Goal: Transaction & Acquisition: Book appointment/travel/reservation

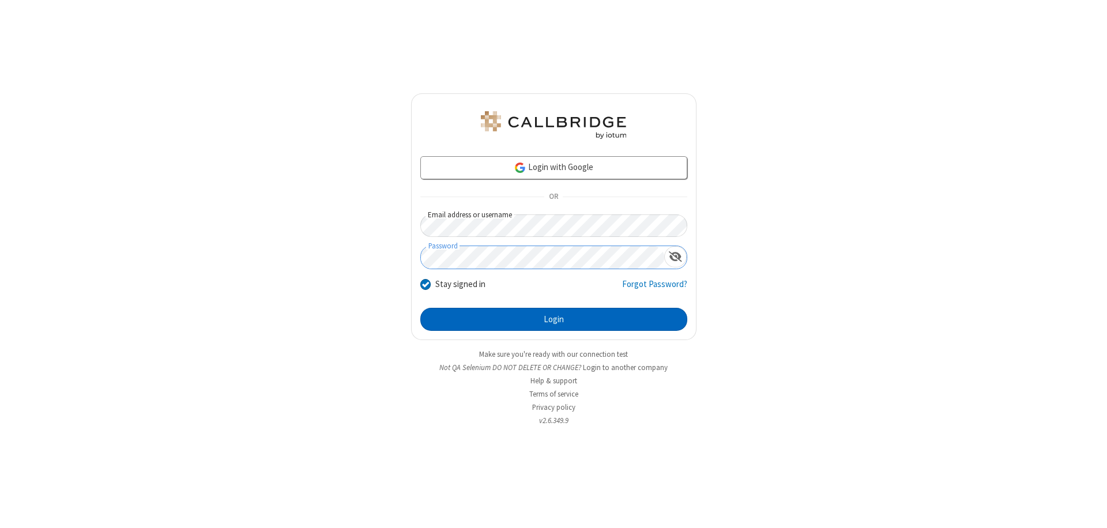
click at [553, 319] on button "Login" at bounding box center [553, 319] width 267 height 23
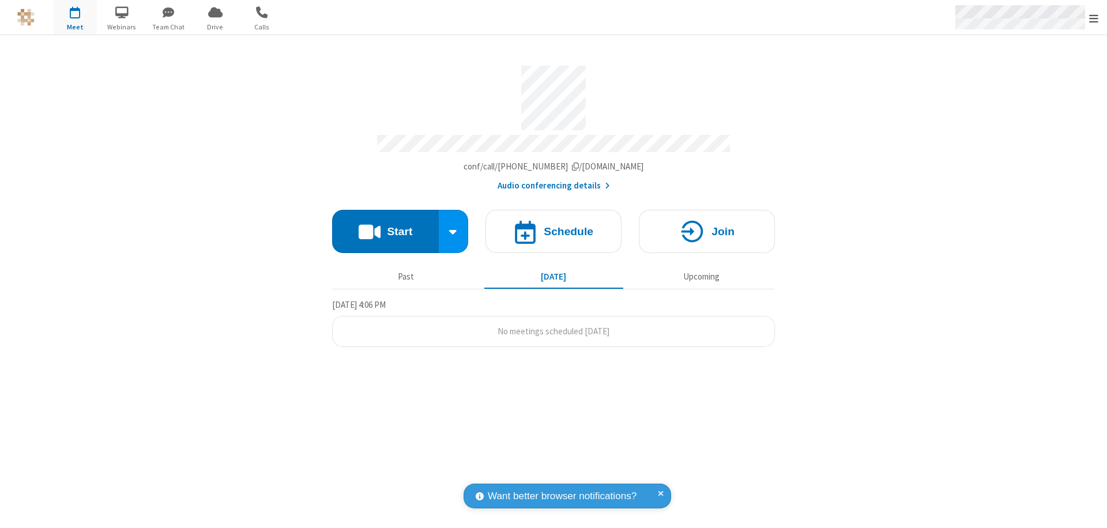
click at [1093, 18] on span "Open menu" at bounding box center [1093, 19] width 9 height 12
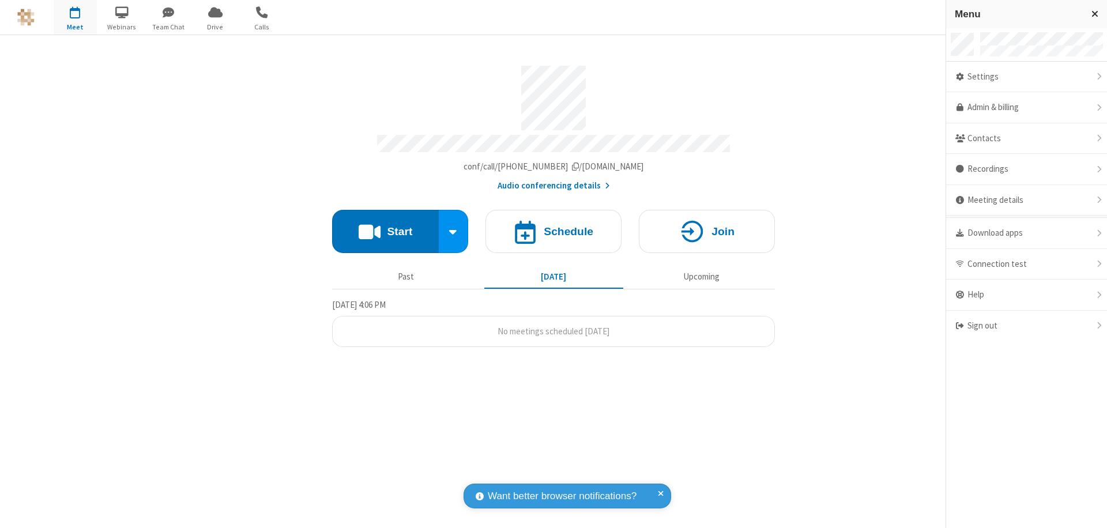
click at [75, 17] on span "button" at bounding box center [75, 12] width 43 height 20
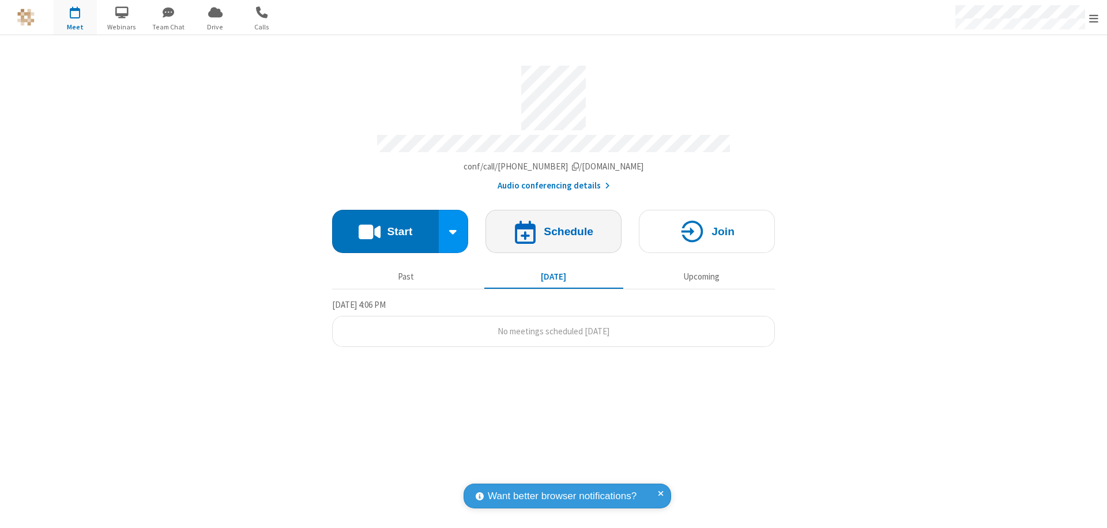
click at [553, 226] on h4 "Schedule" at bounding box center [568, 231] width 50 height 11
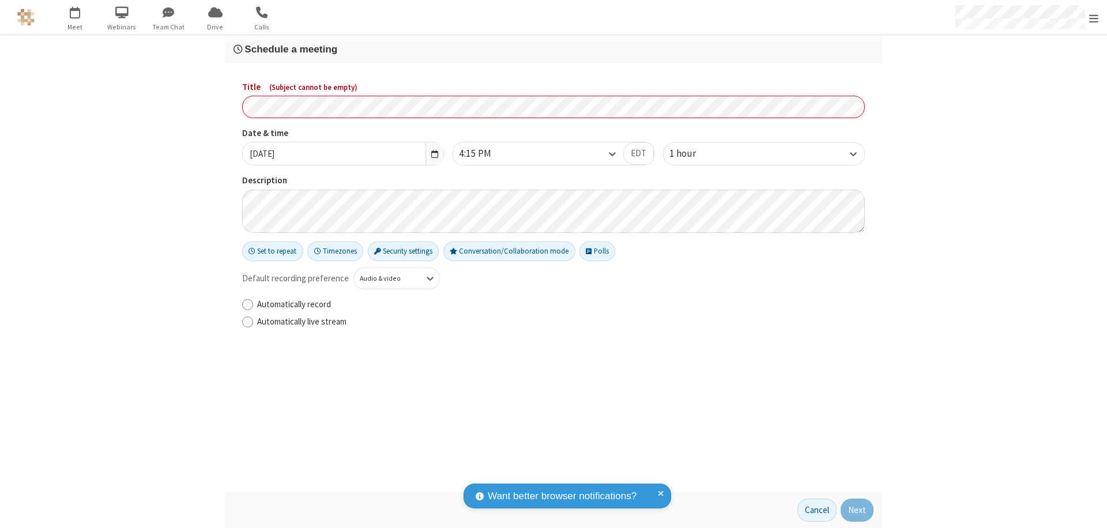
click at [553, 49] on h3 "Schedule a meeting" at bounding box center [553, 49] width 640 height 11
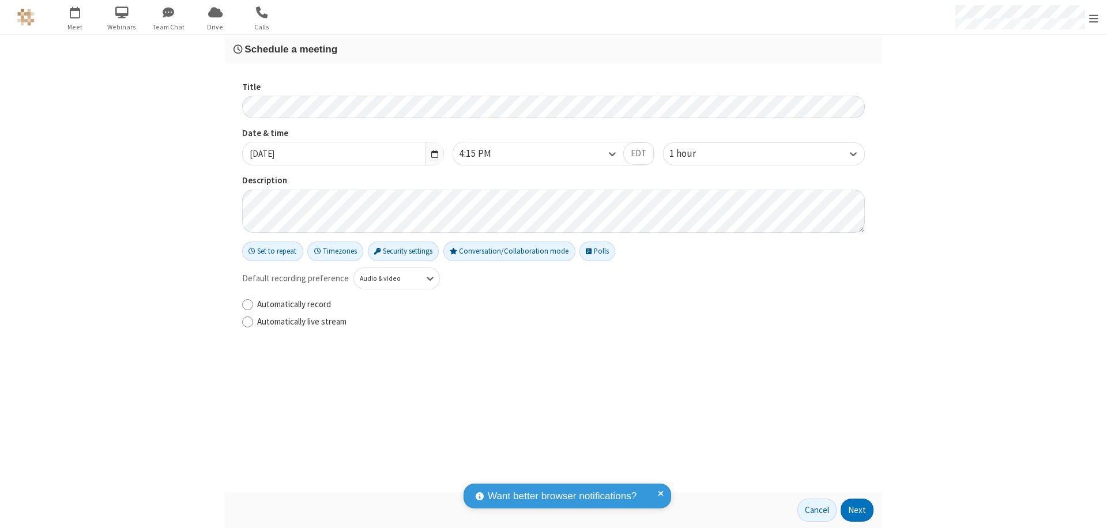
click at [857, 510] on button "Next" at bounding box center [856, 510] width 33 height 23
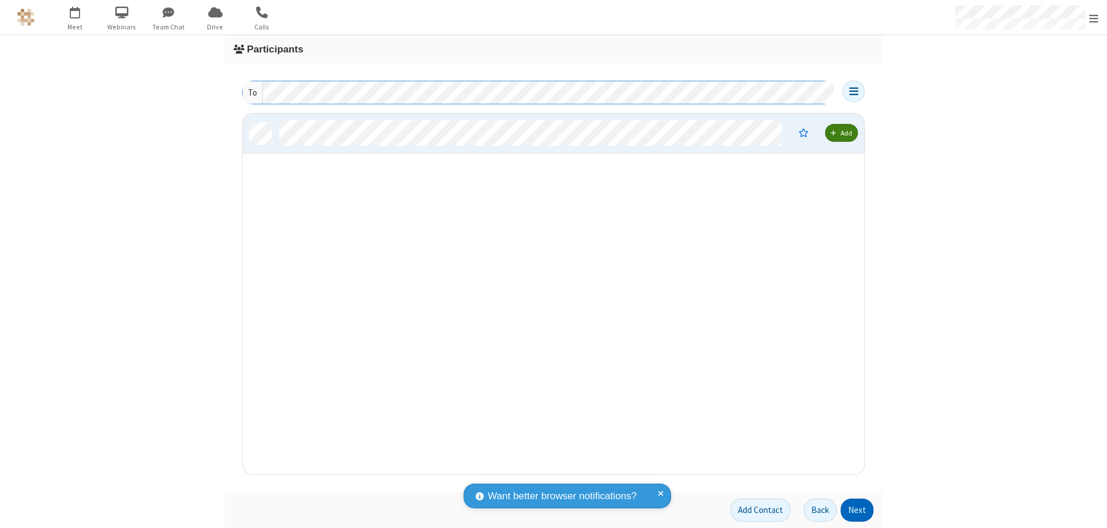
click at [857, 510] on button "Next" at bounding box center [856, 510] width 33 height 23
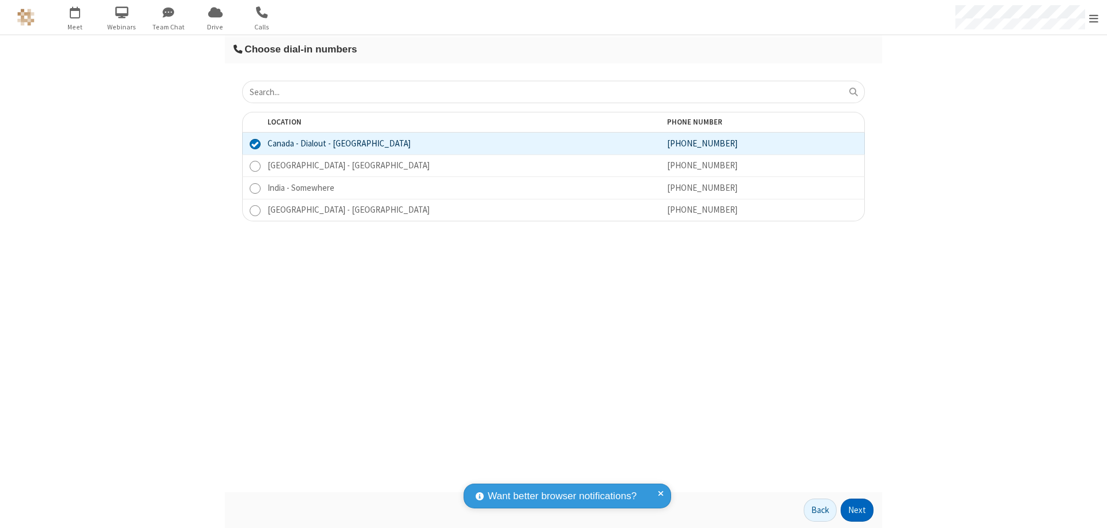
click at [857, 510] on button "Next" at bounding box center [856, 510] width 33 height 23
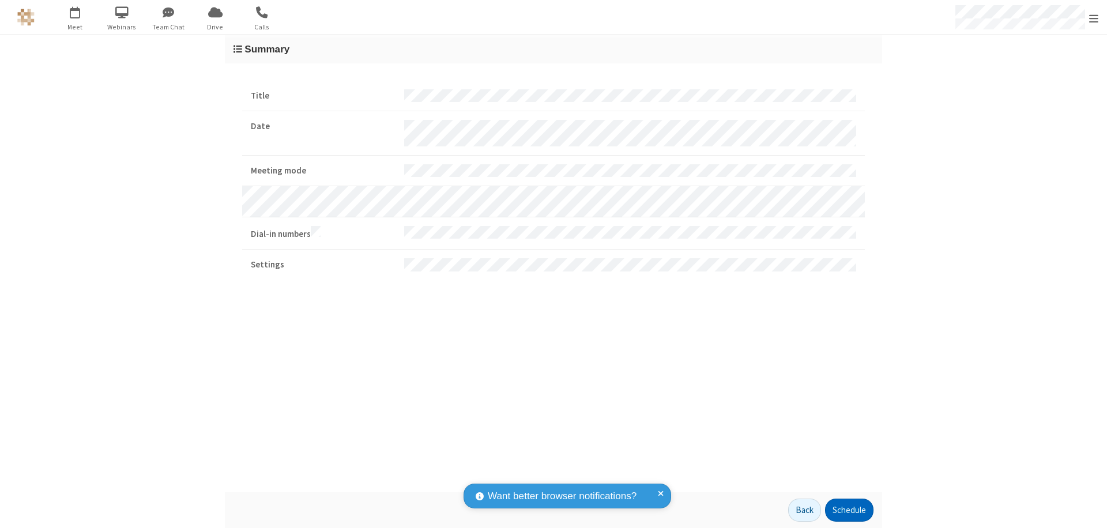
click at [848, 510] on button "Schedule" at bounding box center [849, 510] width 48 height 23
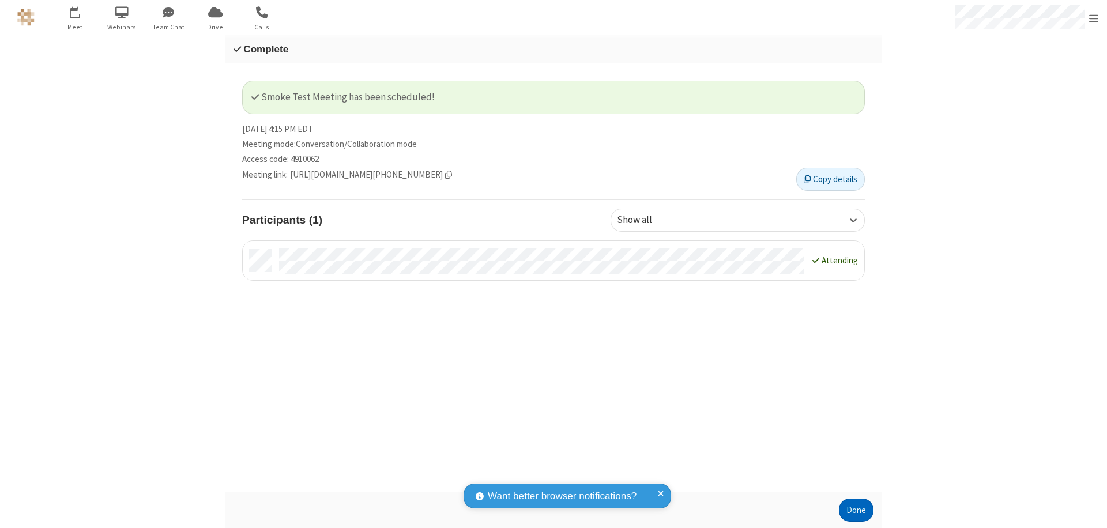
click at [856, 510] on button "Done" at bounding box center [856, 510] width 35 height 23
